Goal: Find specific page/section: Find specific page/section

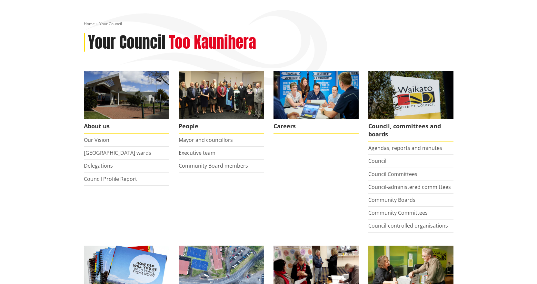
scroll to position [64, 0]
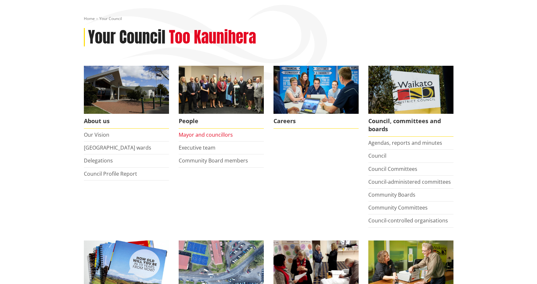
click at [201, 134] on link "Mayor and councillors" at bounding box center [206, 134] width 54 height 7
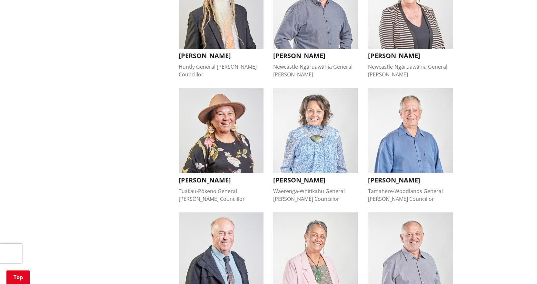
scroll to position [355, 0]
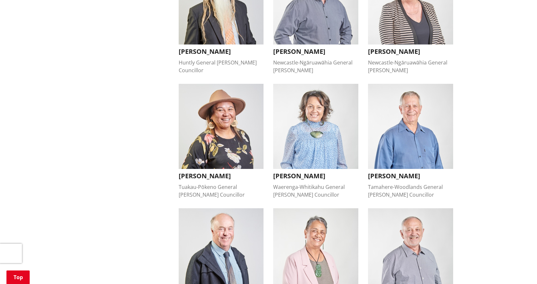
click at [390, 172] on h3 "Mike Keir" at bounding box center [410, 176] width 85 height 8
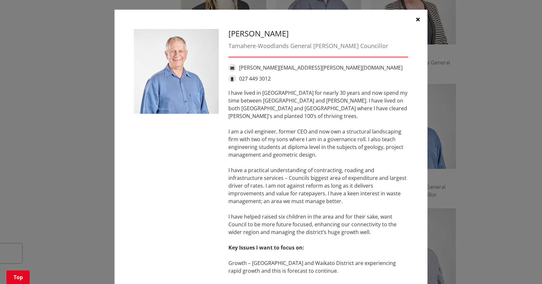
click at [415, 16] on button "button" at bounding box center [417, 19] width 19 height 19
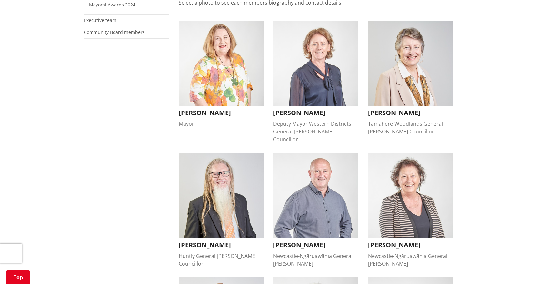
scroll to position [0, 0]
